Goal: Check status

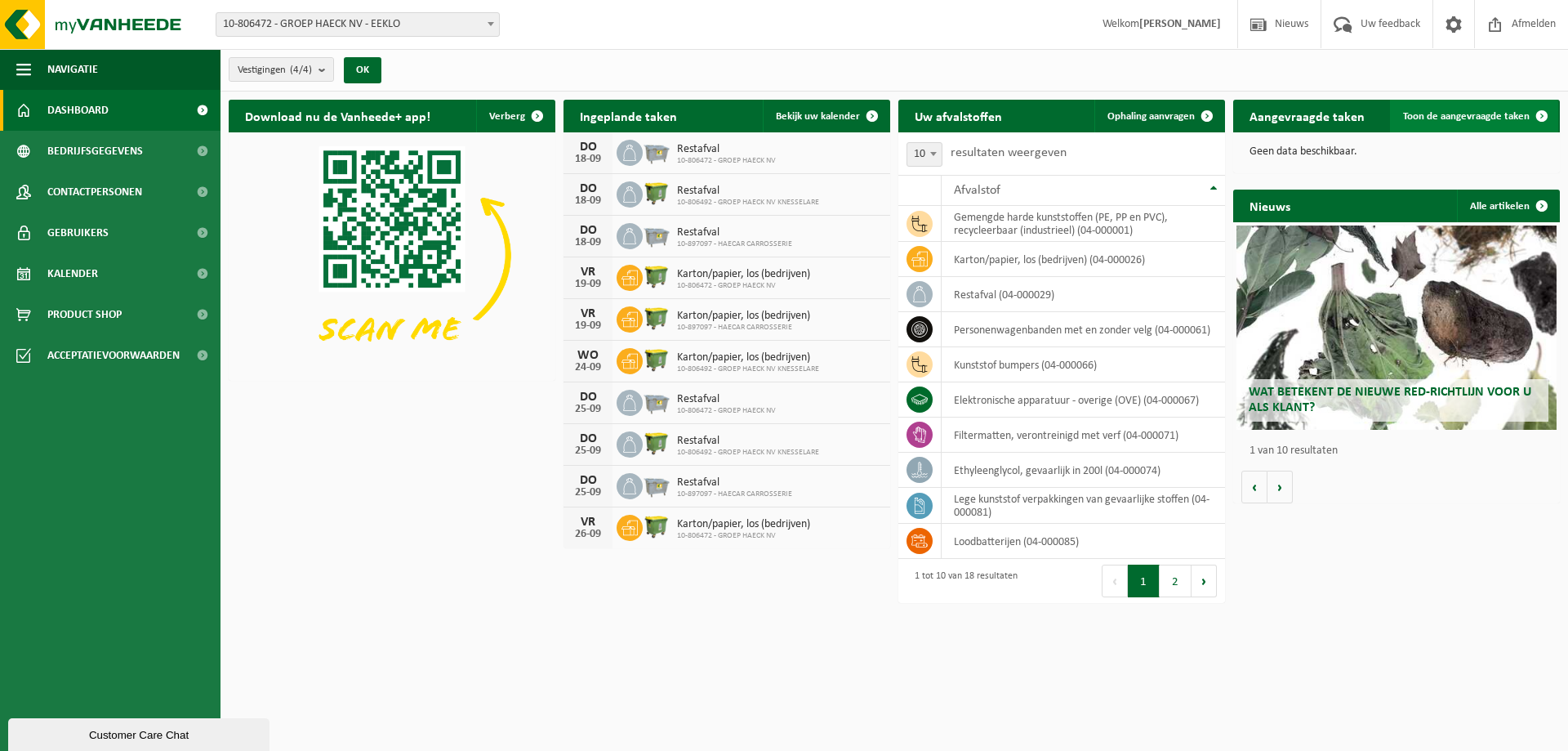
click at [1450, 112] on span "Toon de aangevraagde taken" at bounding box center [1466, 116] width 127 height 11
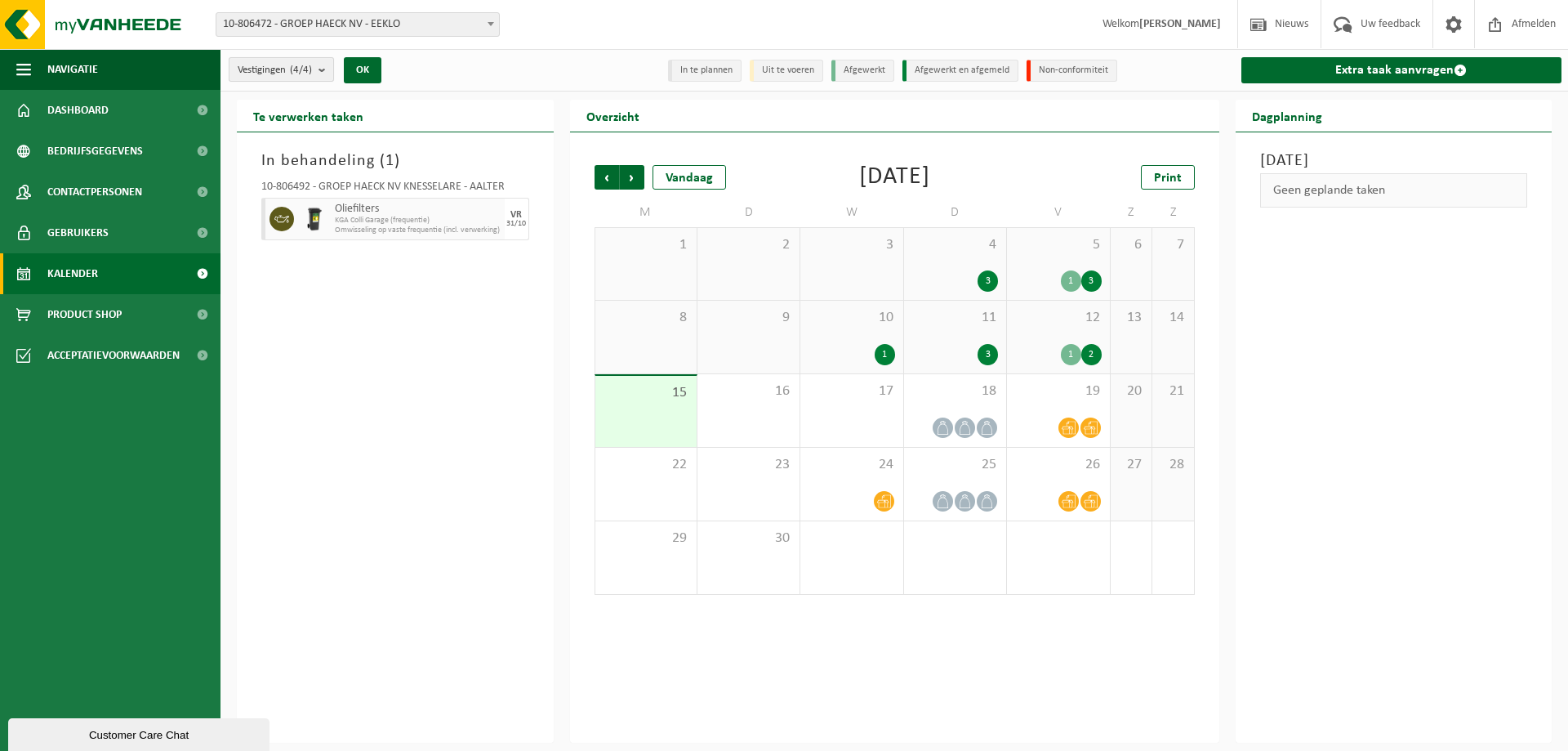
click at [319, 63] on button "Vestigingen (4/4)" at bounding box center [281, 69] width 105 height 24
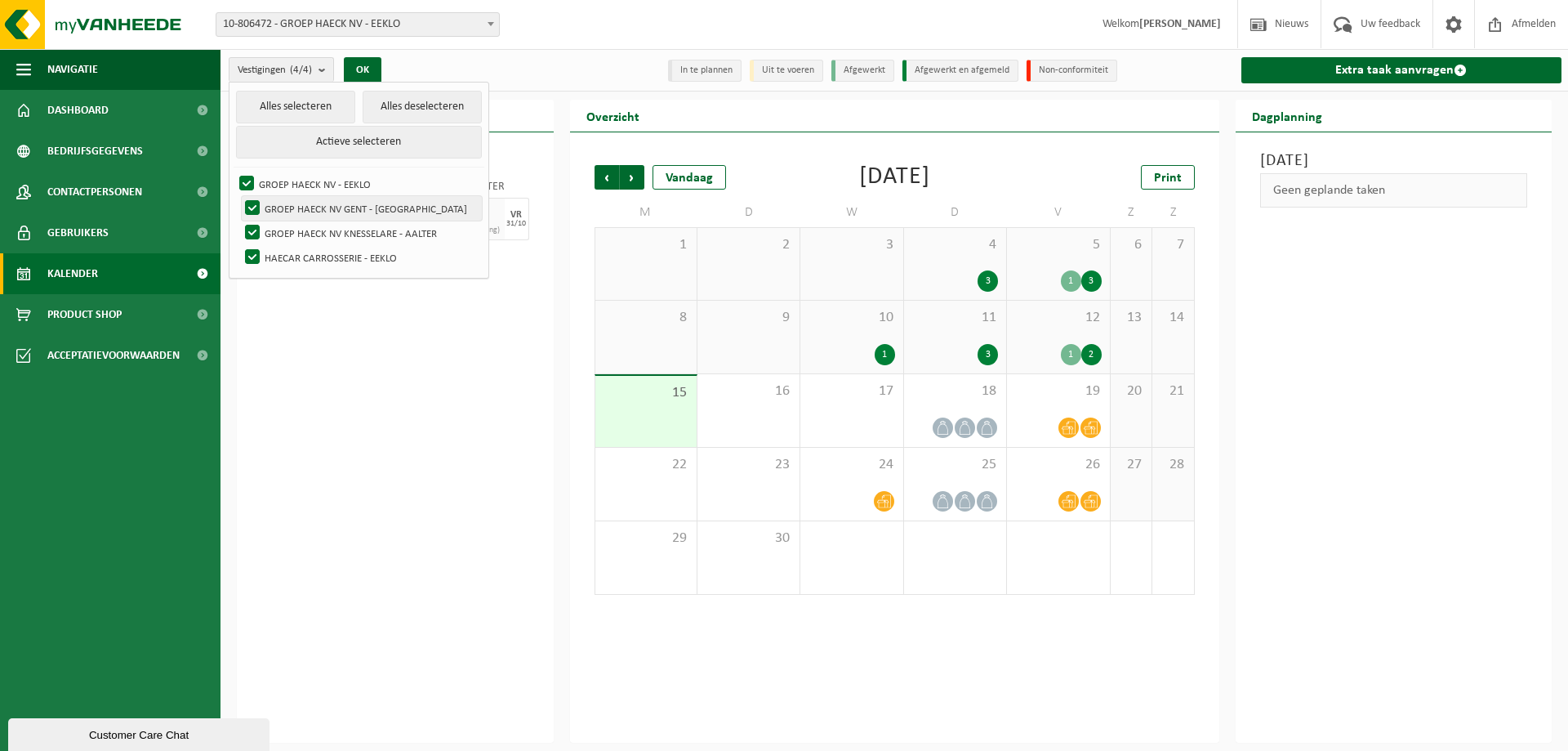
click at [250, 204] on label "GROEP HAECK NV GENT - [GEOGRAPHIC_DATA]" at bounding box center [361, 208] width 240 height 24
click at [240, 196] on input "GROEP HAECK NV GENT - [GEOGRAPHIC_DATA]" at bounding box center [239, 195] width 1 height 1
checkbox input "false"
click at [250, 221] on label "GROEP HAECK NV KNESSELARE - AALTER" at bounding box center [361, 232] width 240 height 24
click at [240, 221] on input "GROEP HAECK NV KNESSELARE - AALTER" at bounding box center [239, 220] width 1 height 1
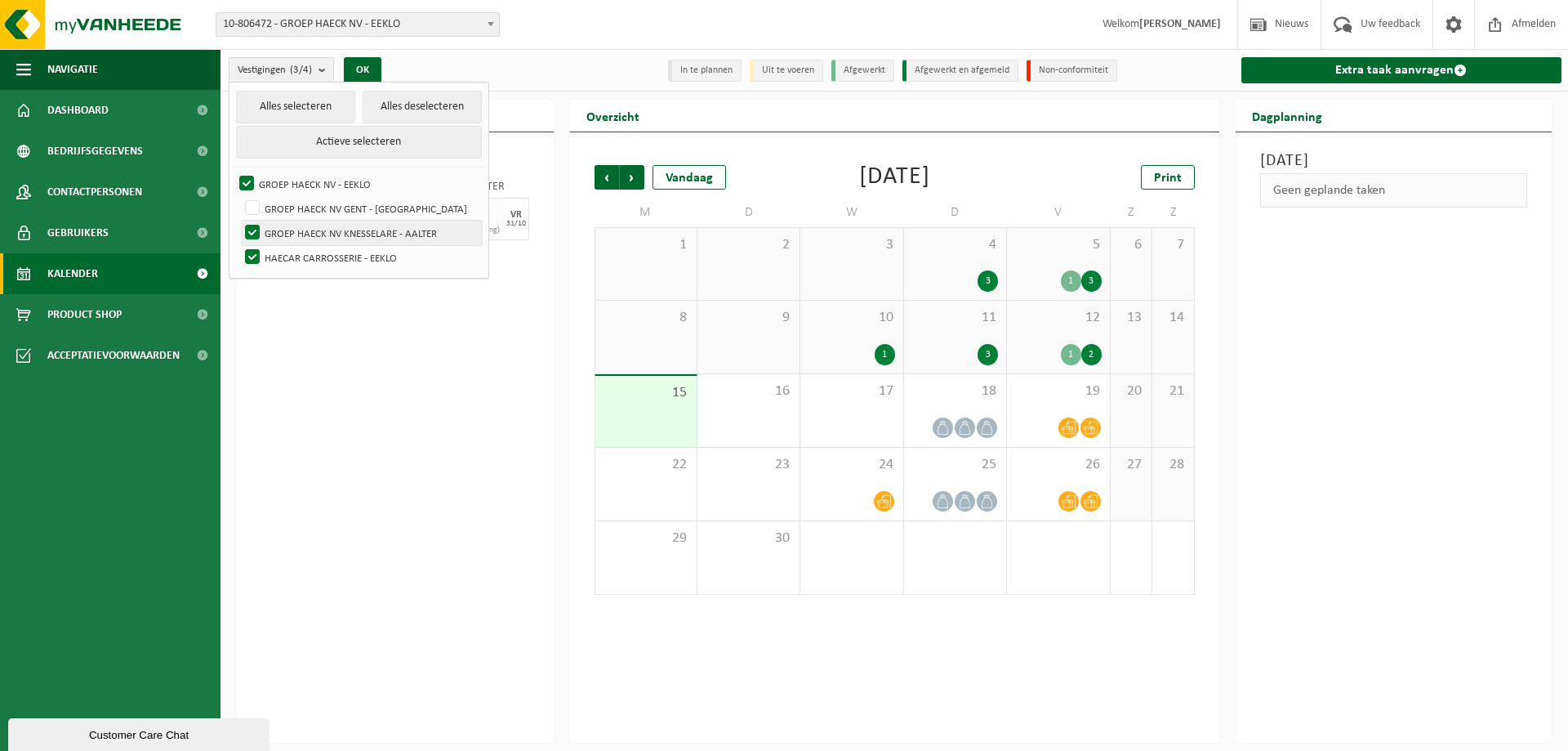
checkbox input "false"
click at [249, 250] on label "HAECAR CARROSSERIE - EEKLO" at bounding box center [361, 256] width 240 height 24
click at [240, 245] on input "HAECAR CARROSSERIE - EEKLO" at bounding box center [239, 244] width 1 height 1
checkbox input "false"
click at [357, 340] on div "In behandeling ( 1 ) 10-806492 - GROEP HAECK NV KNESSELARE - AALTER Oliefilters…" at bounding box center [395, 437] width 316 height 610
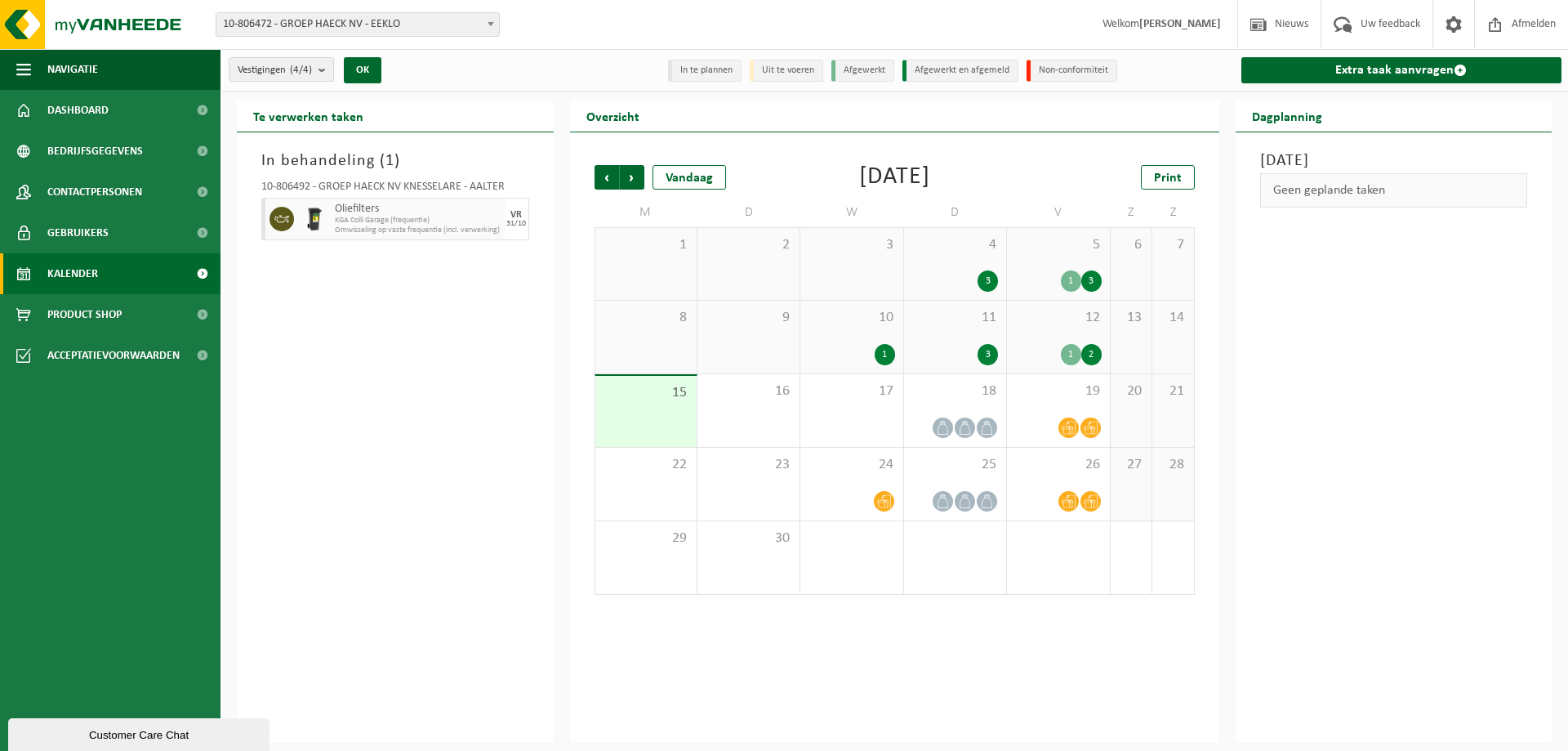
click at [985, 279] on div "3" at bounding box center [988, 281] width 20 height 21
